Goal: Find specific page/section: Find specific page/section

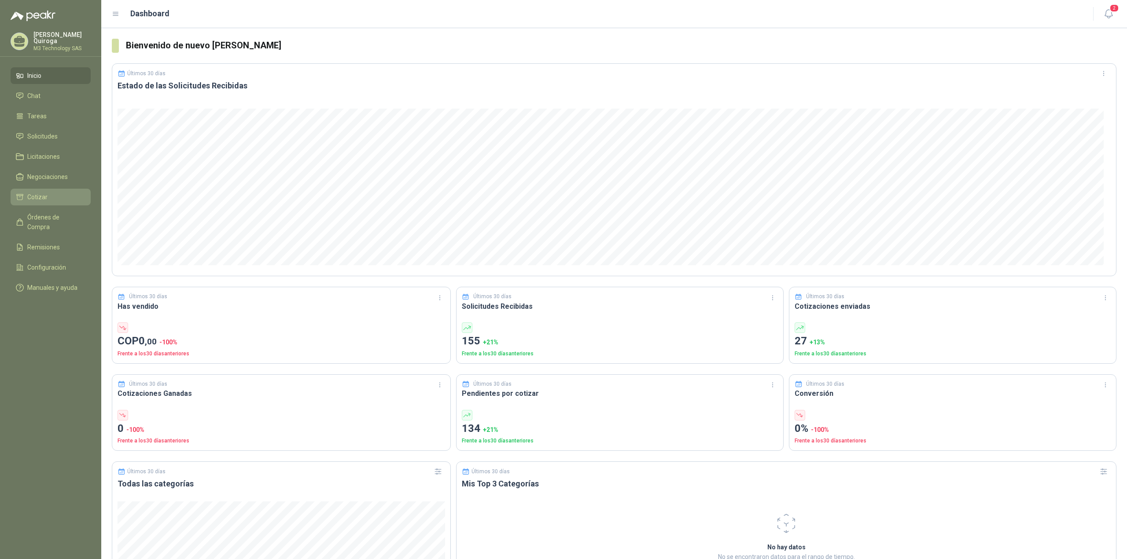
click at [28, 198] on span "Cotizar" at bounding box center [37, 197] width 20 height 10
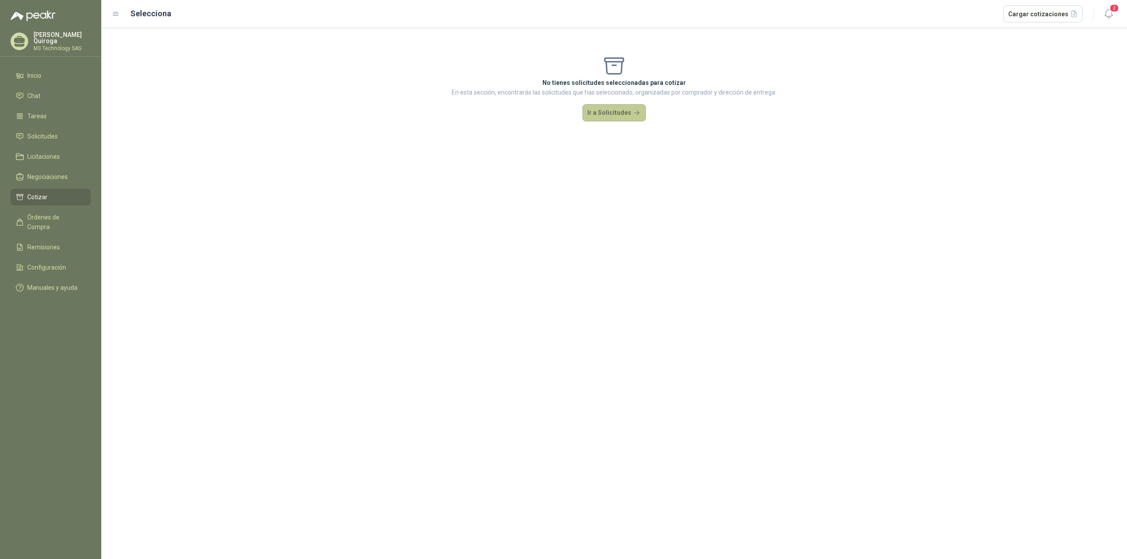
click at [599, 107] on button "Ir a Solicitudes" at bounding box center [613, 113] width 63 height 18
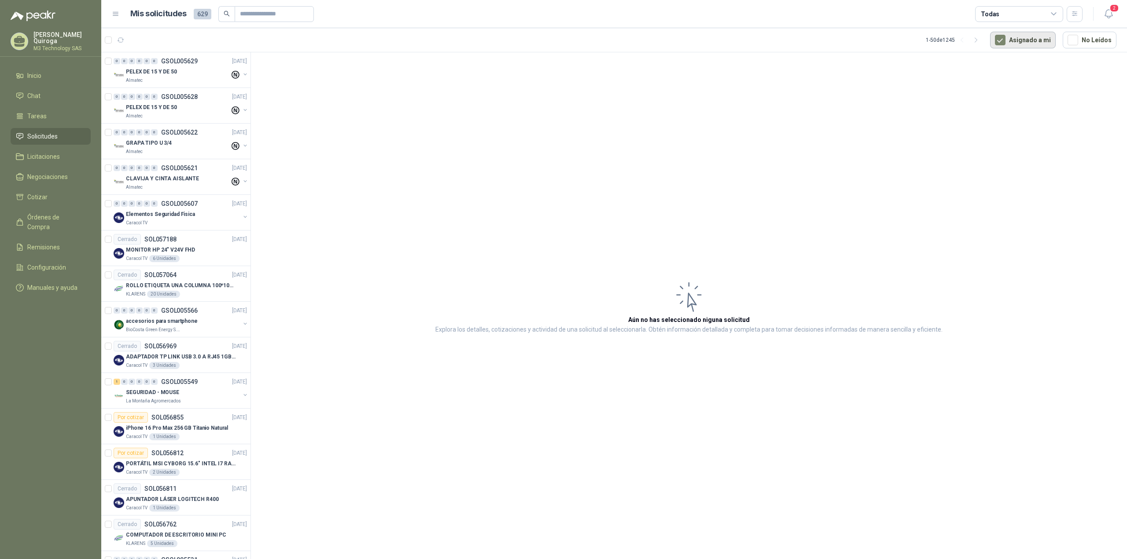
click at [1044, 43] on button "Asignado a mi" at bounding box center [1023, 40] width 66 height 17
click at [1055, 17] on icon at bounding box center [1054, 14] width 8 height 8
click at [1017, 51] on div "99+ Por cotizar" at bounding box center [1004, 50] width 45 height 7
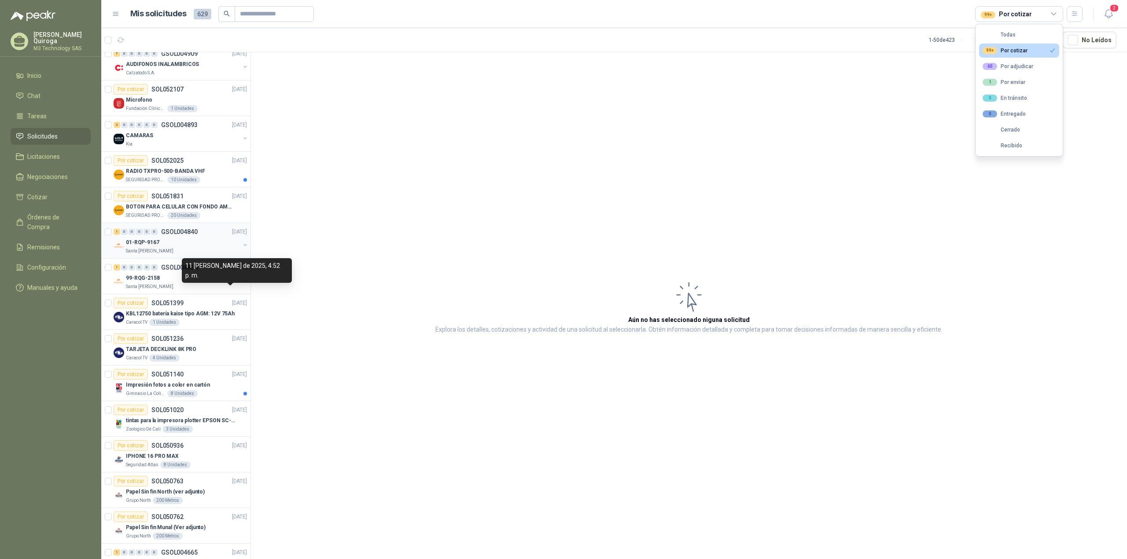
scroll to position [1284, 0]
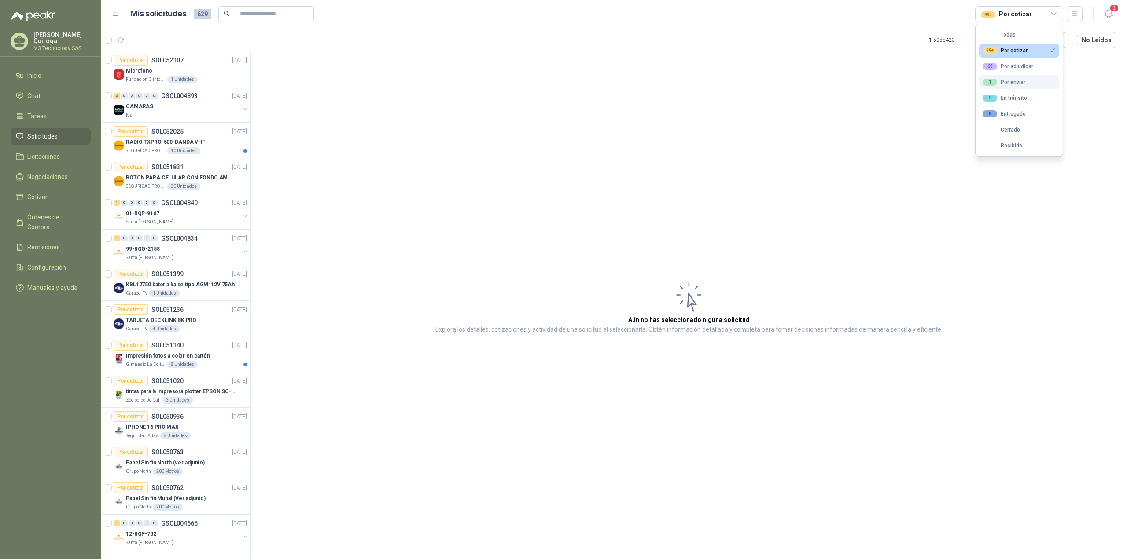
click at [1014, 81] on div "1 Por enviar" at bounding box center [1003, 82] width 43 height 7
click at [1050, 49] on icon "button" at bounding box center [1052, 50] width 7 height 7
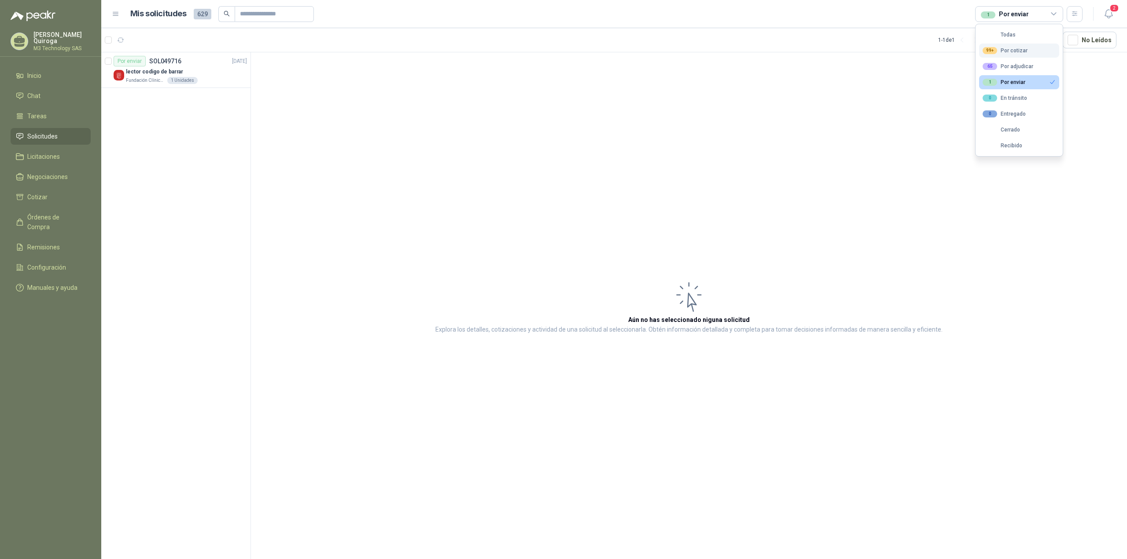
scroll to position [0, 0]
click at [1051, 81] on icon "button" at bounding box center [1052, 82] width 7 height 7
